Goal: Find contact information: Find contact information

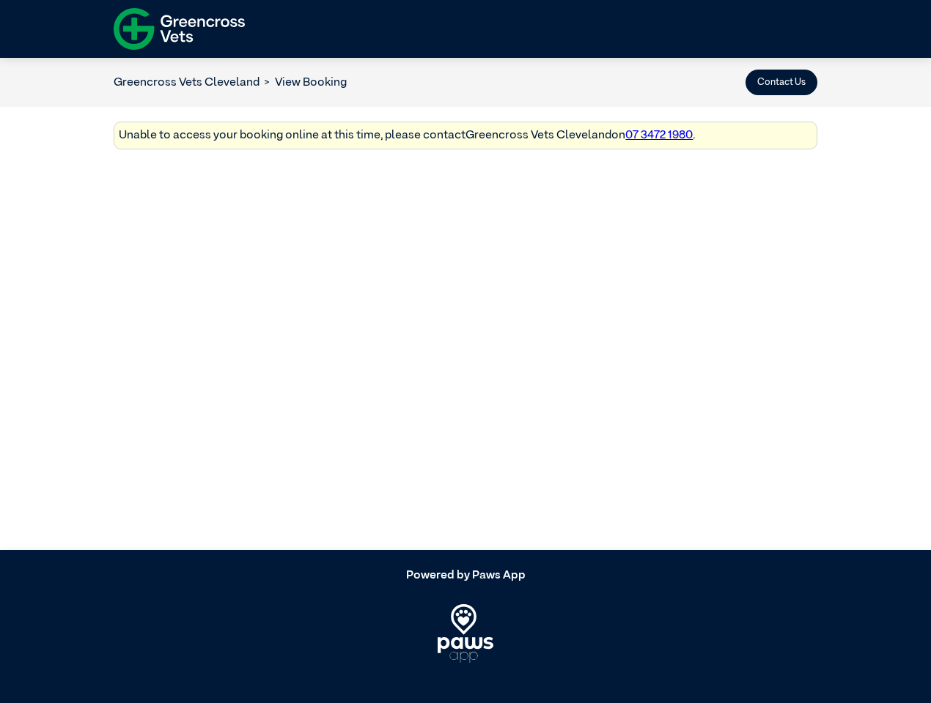
click at [781, 82] on button "Contact Us" at bounding box center [781, 83] width 72 height 26
